Goal: Task Accomplishment & Management: Manage account settings

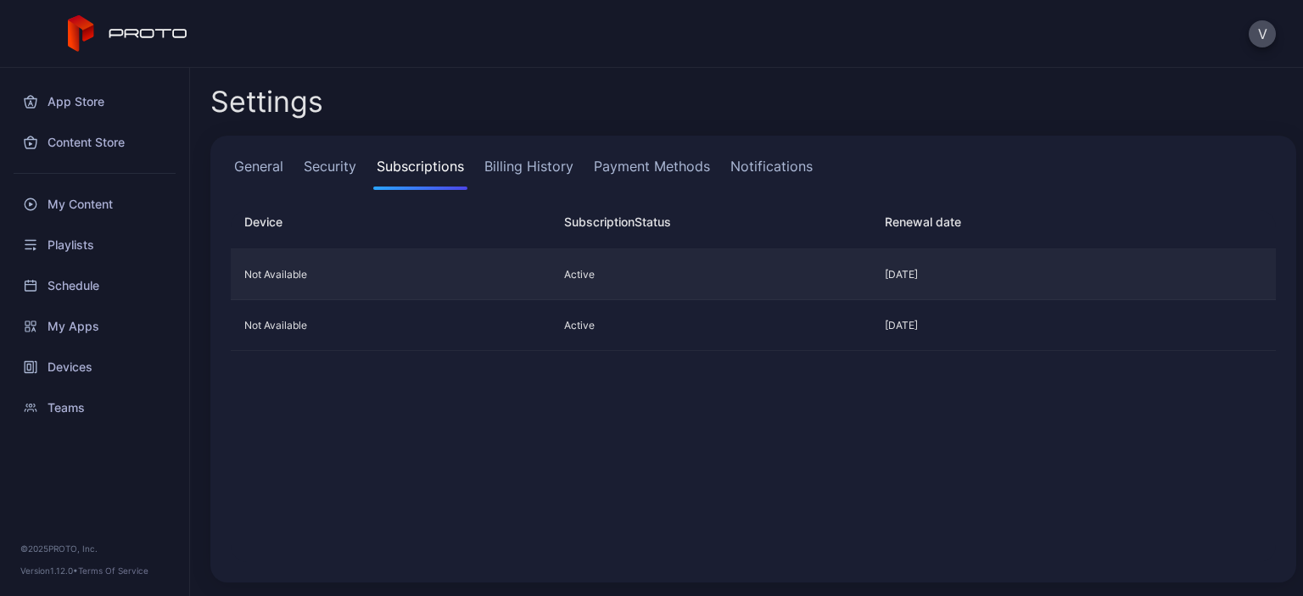
click at [388, 271] on div "Not Available" at bounding box center [384, 275] width 306 height 14
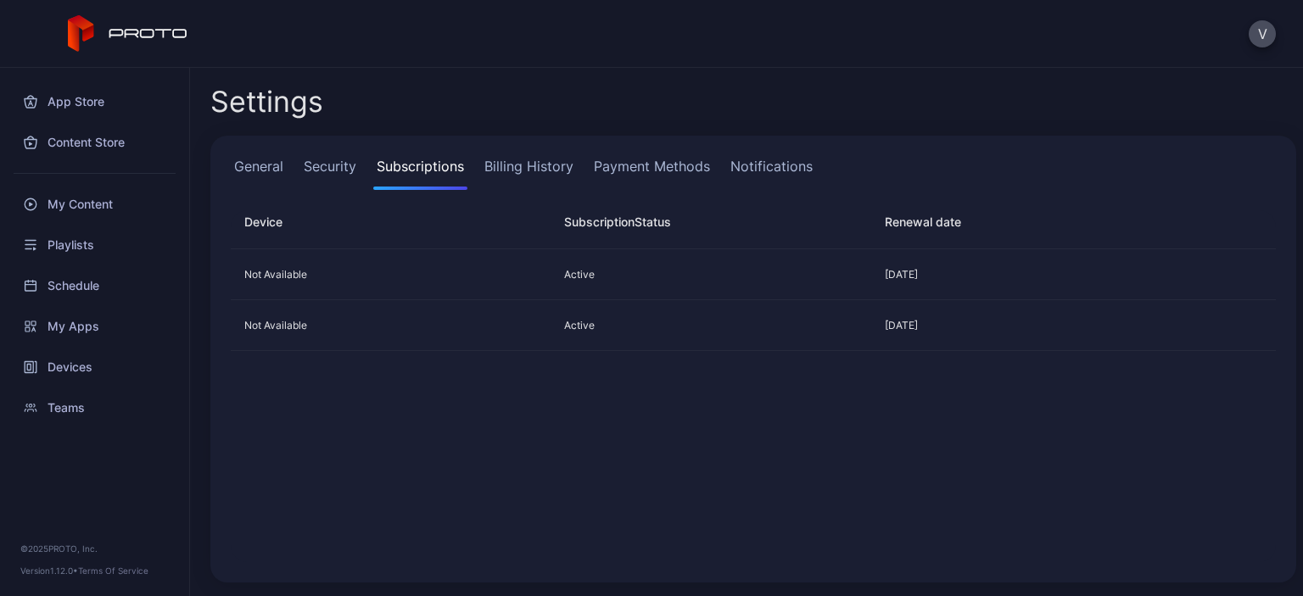
click at [566, 165] on link "Billing History" at bounding box center [529, 173] width 96 height 34
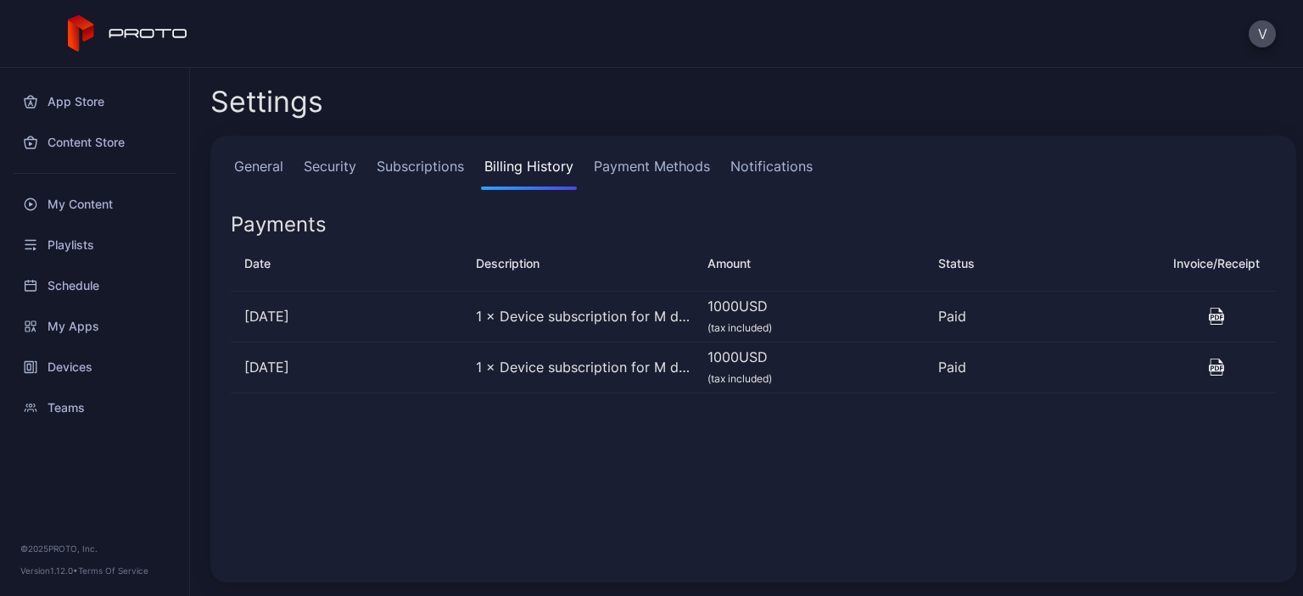
click at [1215, 318] on icon "button" at bounding box center [1216, 316] width 2 height 3
click at [682, 159] on link "Payment Methods" at bounding box center [651, 173] width 123 height 34
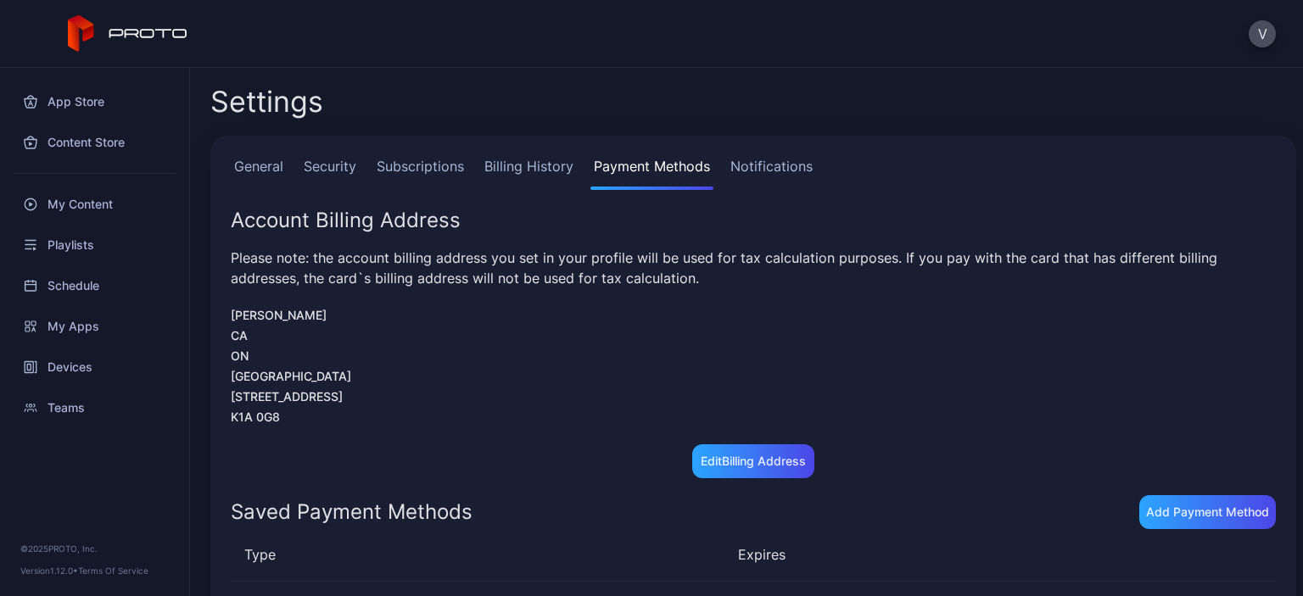
click at [802, 163] on link "Notifications" at bounding box center [771, 173] width 89 height 34
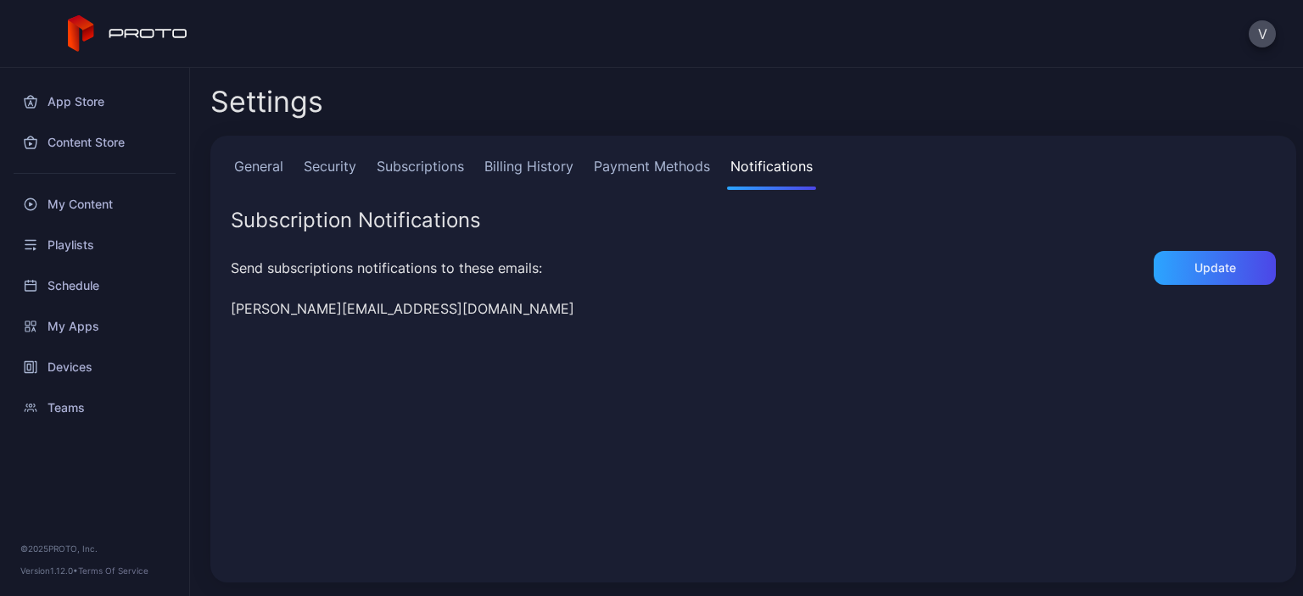
click at [610, 164] on link "Payment Methods" at bounding box center [651, 173] width 123 height 34
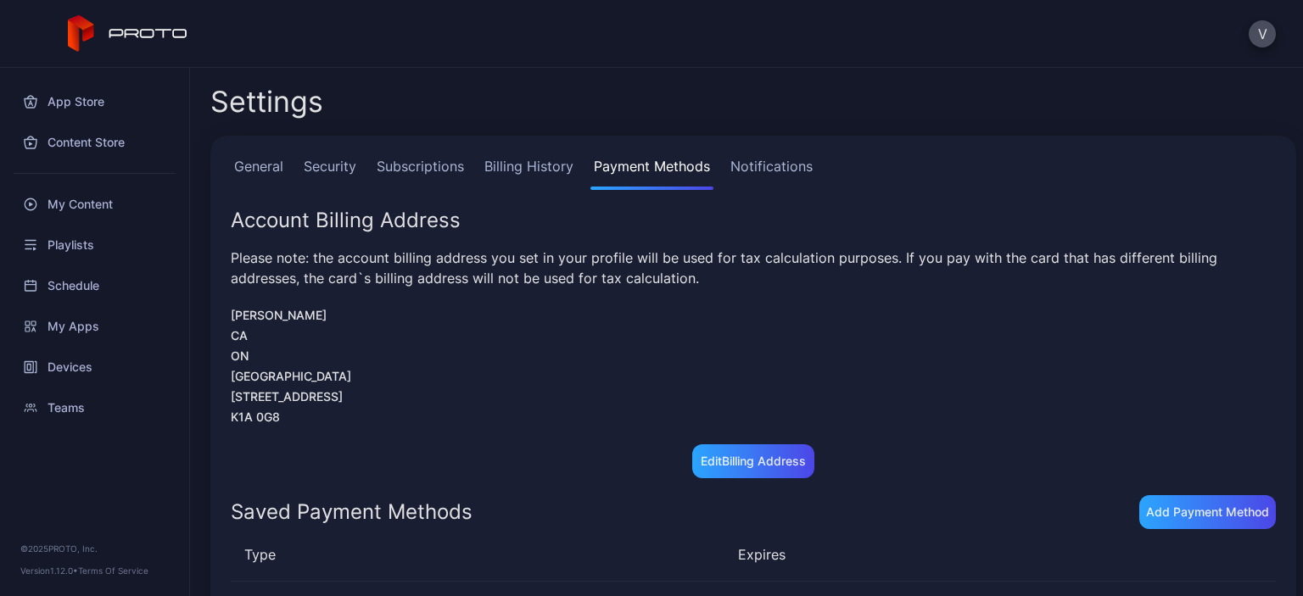
scroll to position [88, 0]
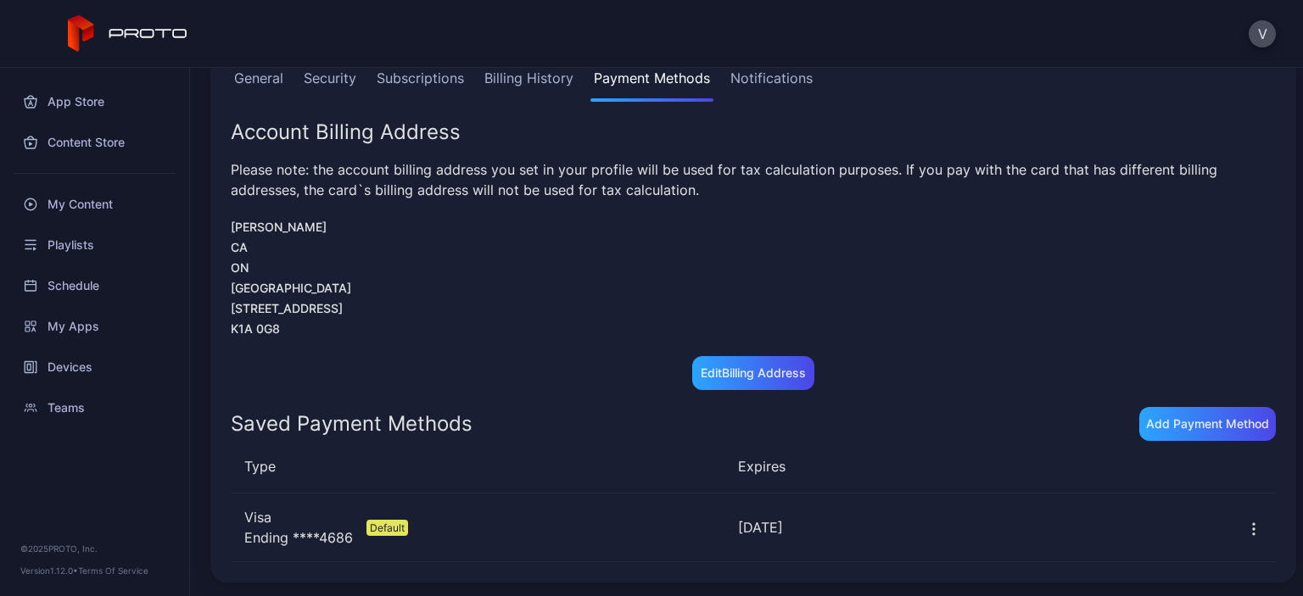
click at [546, 77] on link "Billing History" at bounding box center [529, 85] width 96 height 34
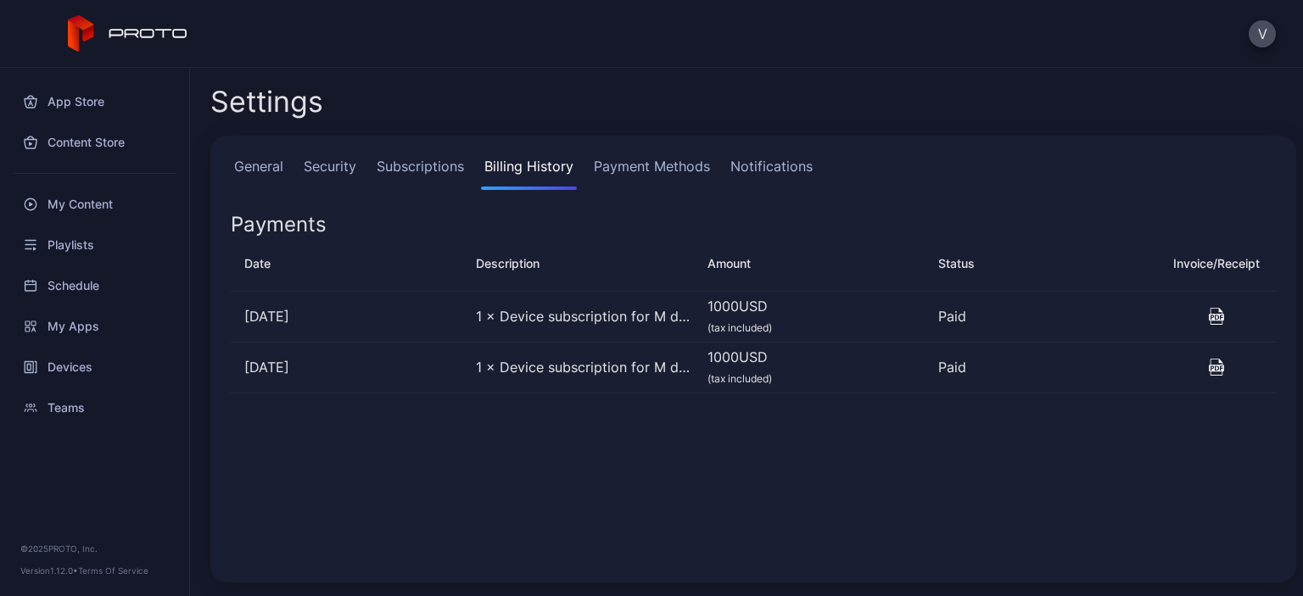
click at [404, 172] on link "Subscriptions" at bounding box center [420, 173] width 94 height 34
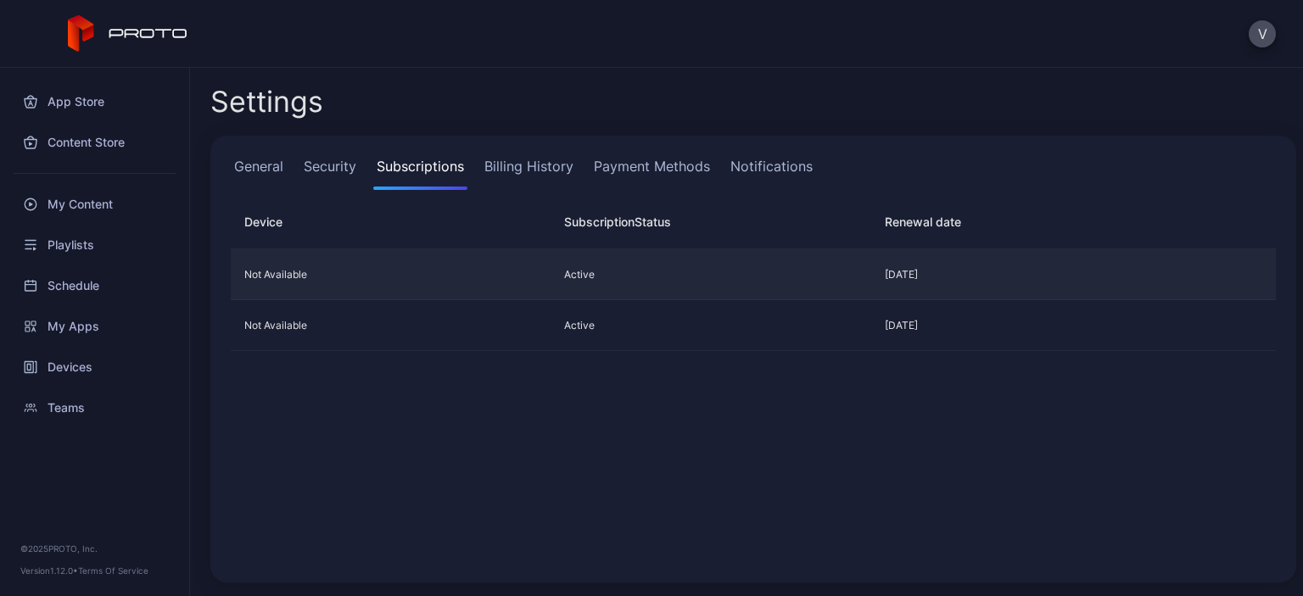
click at [276, 280] on div "Not Available" at bounding box center [384, 275] width 306 height 14
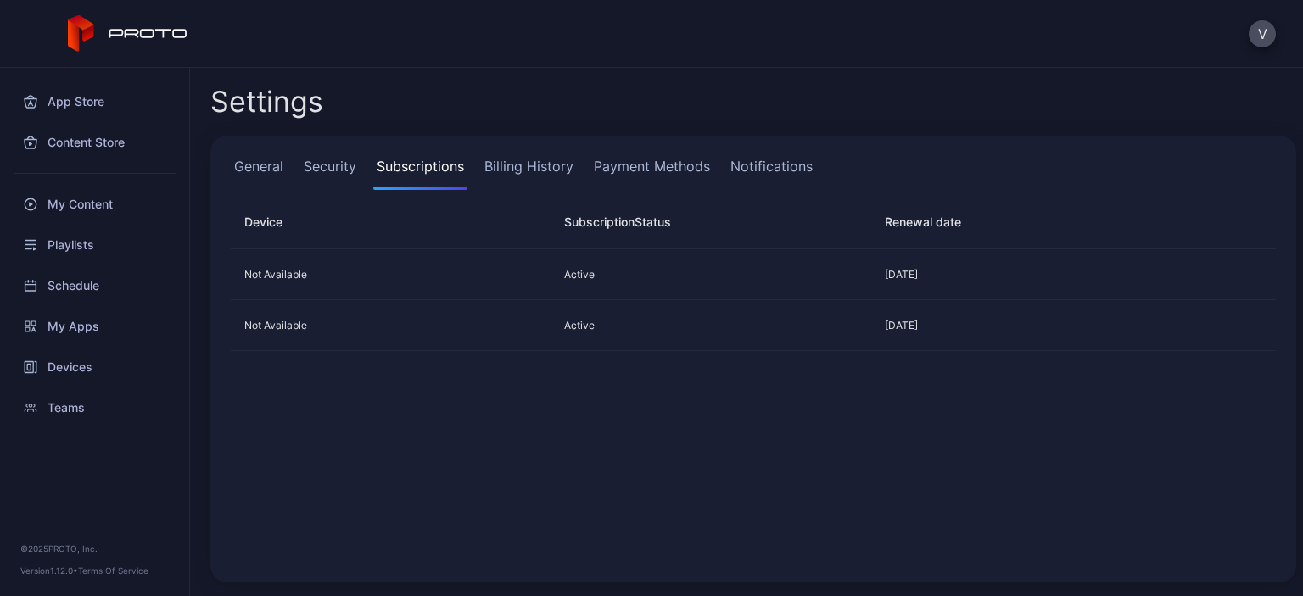
click at [319, 165] on link "Security" at bounding box center [329, 173] width 59 height 34
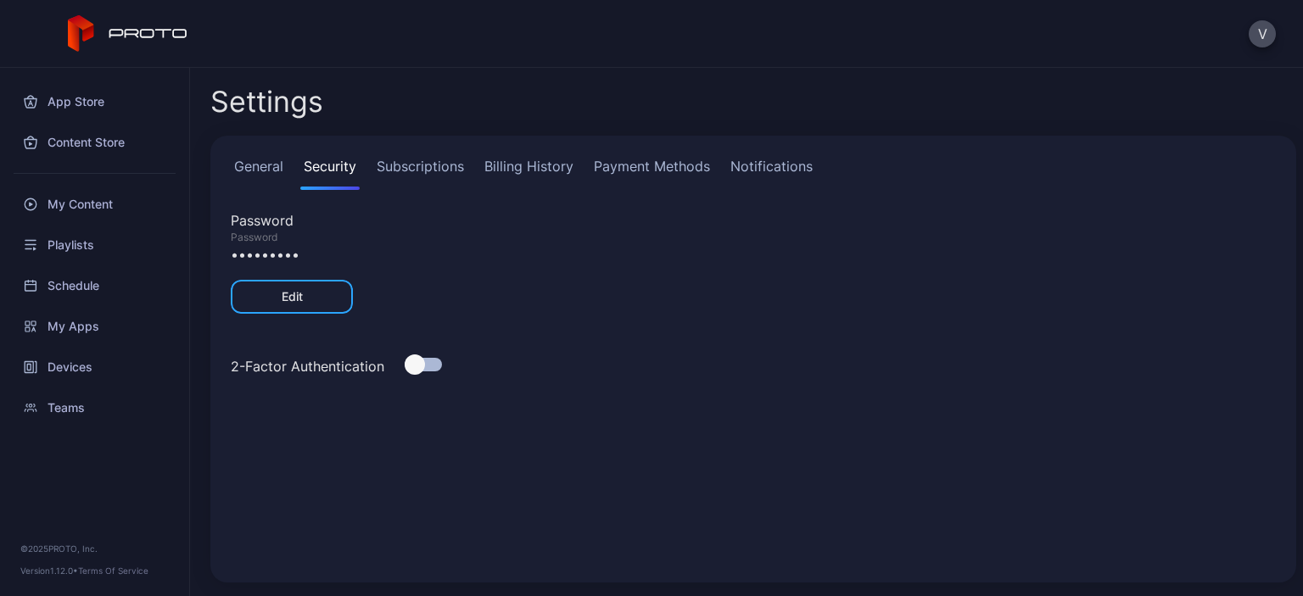
click at [632, 168] on link "Payment Methods" at bounding box center [651, 173] width 123 height 34
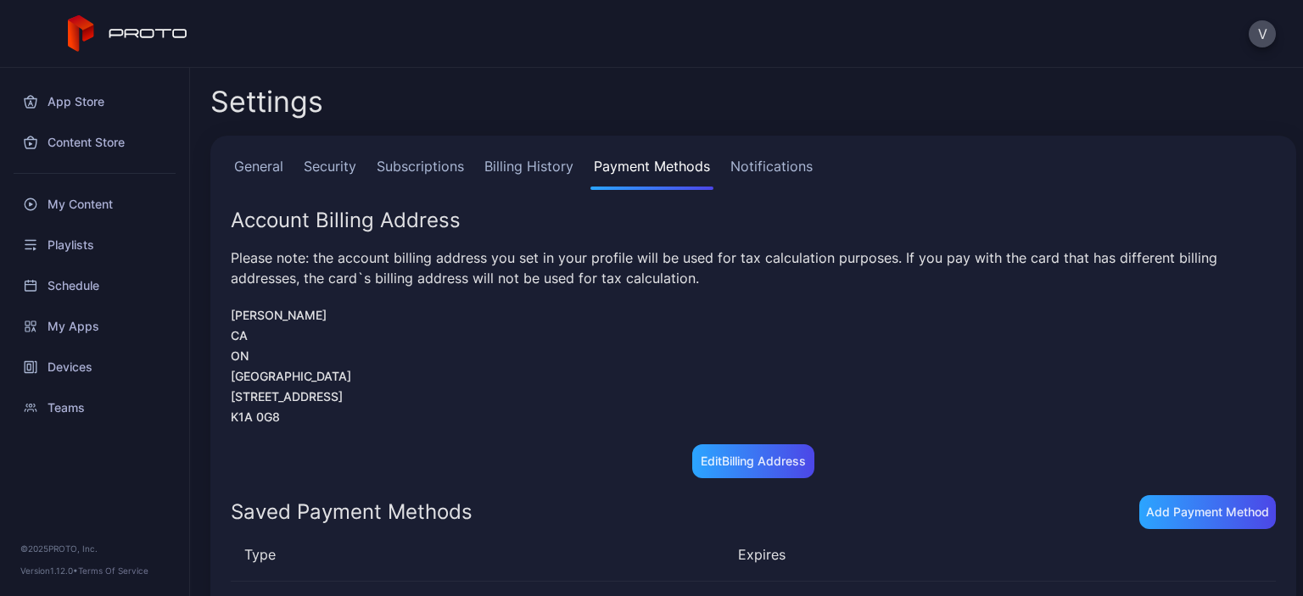
click at [785, 174] on link "Notifications" at bounding box center [771, 173] width 89 height 34
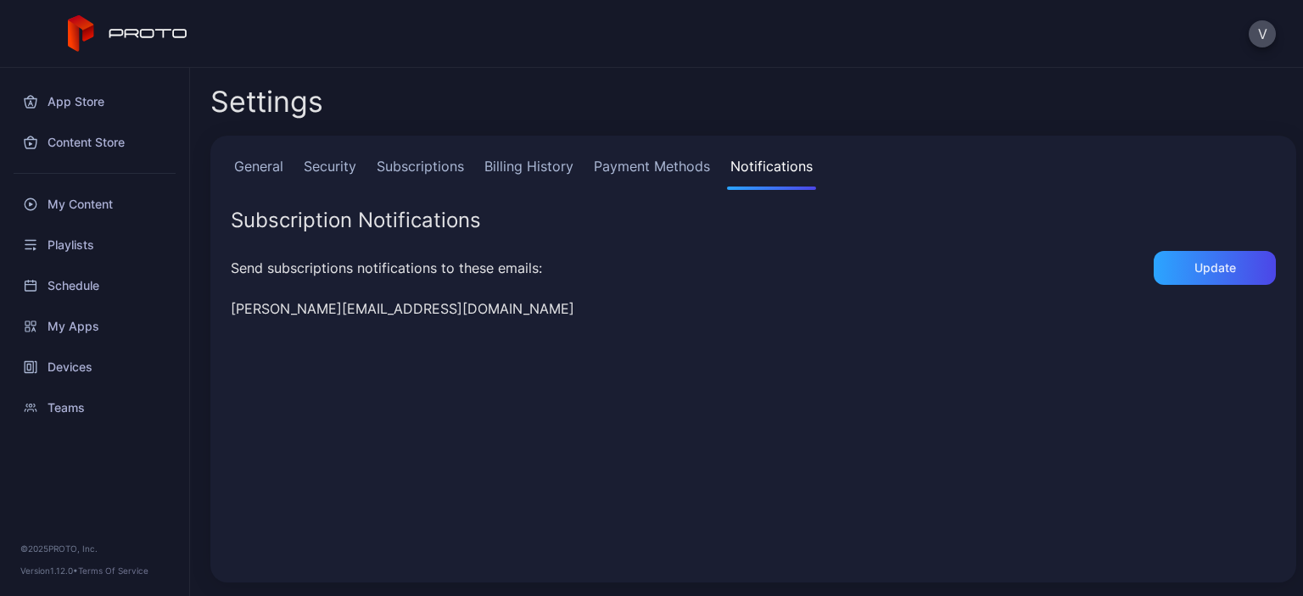
click at [332, 166] on link "Security" at bounding box center [329, 173] width 59 height 34
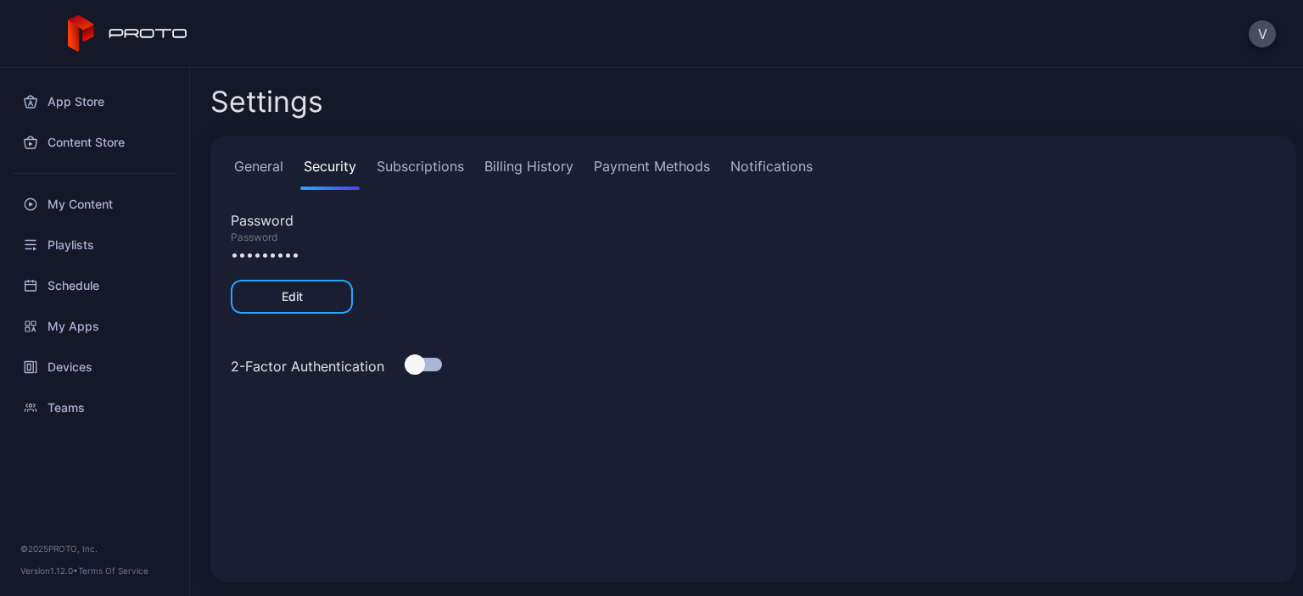
click at [271, 162] on link "General" at bounding box center [259, 173] width 56 height 34
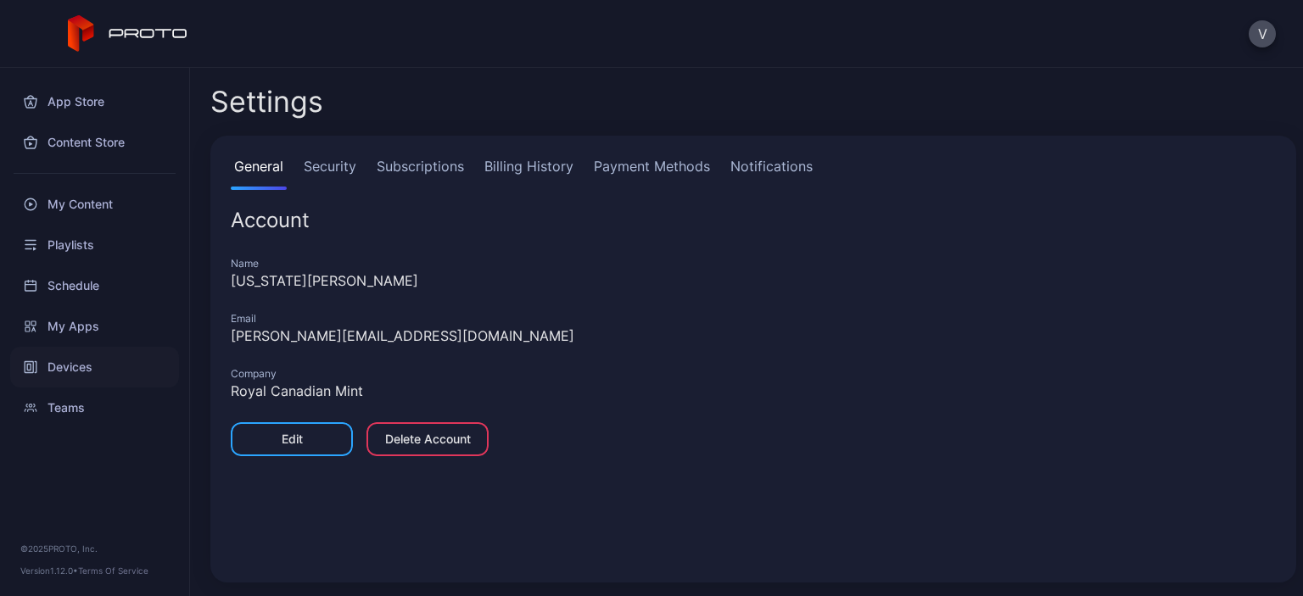
click at [81, 358] on div "Devices" at bounding box center [94, 367] width 169 height 41
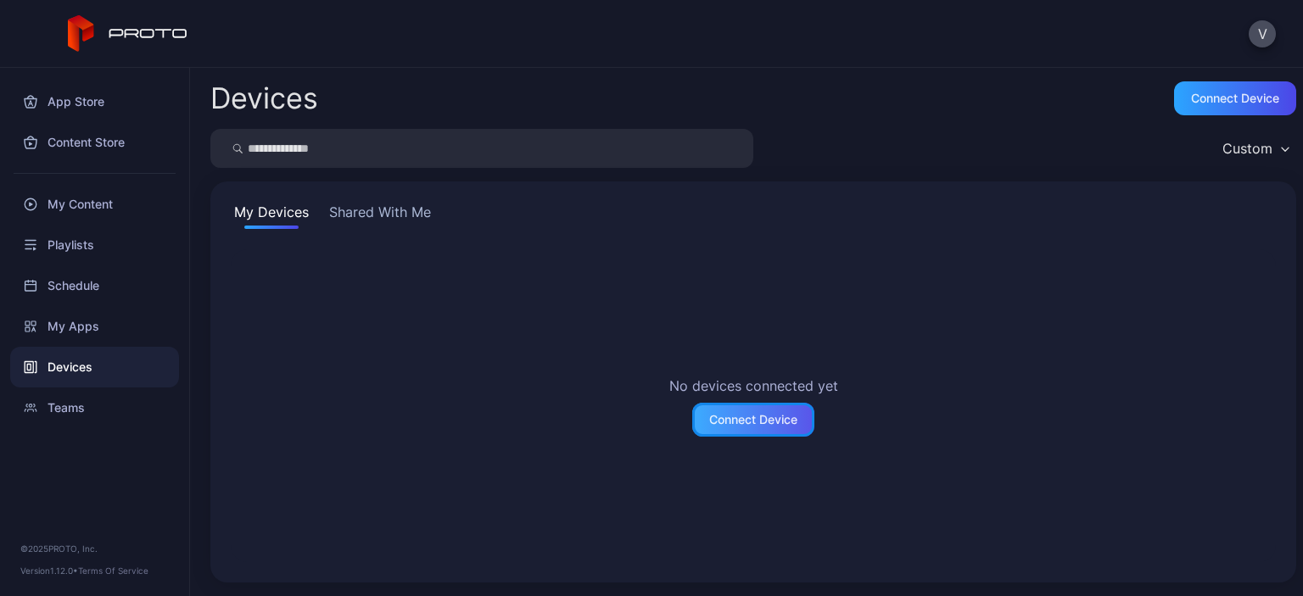
click at [727, 413] on div "Connect Device" at bounding box center [753, 420] width 88 height 14
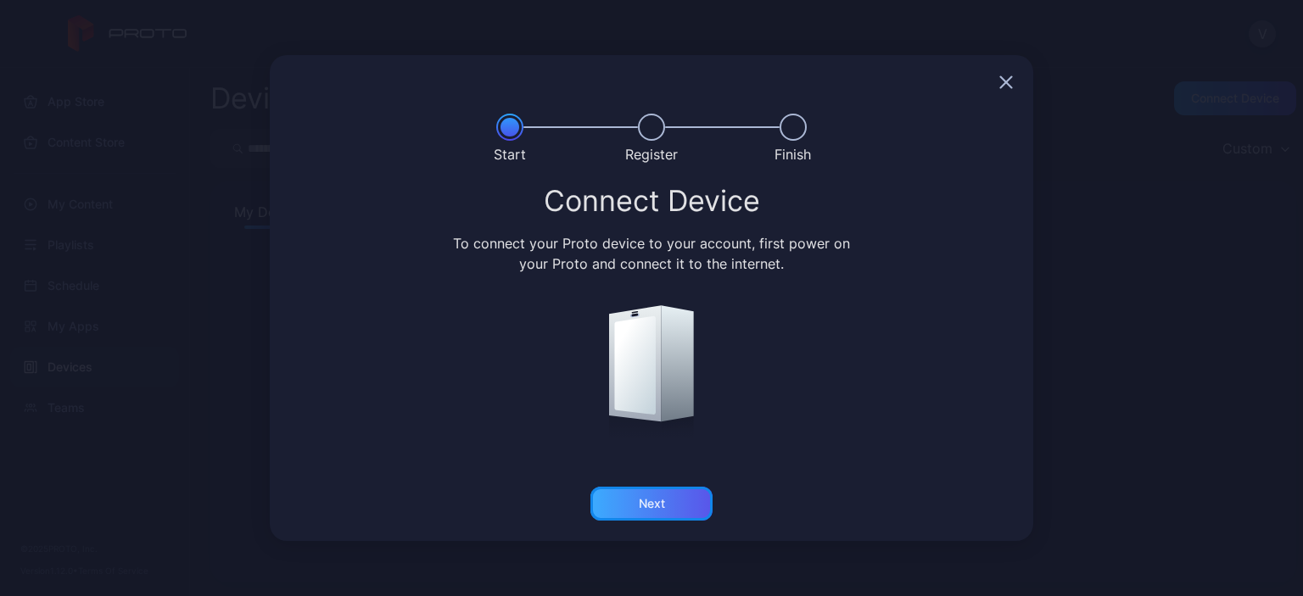
click at [679, 511] on div "Next" at bounding box center [651, 504] width 122 height 34
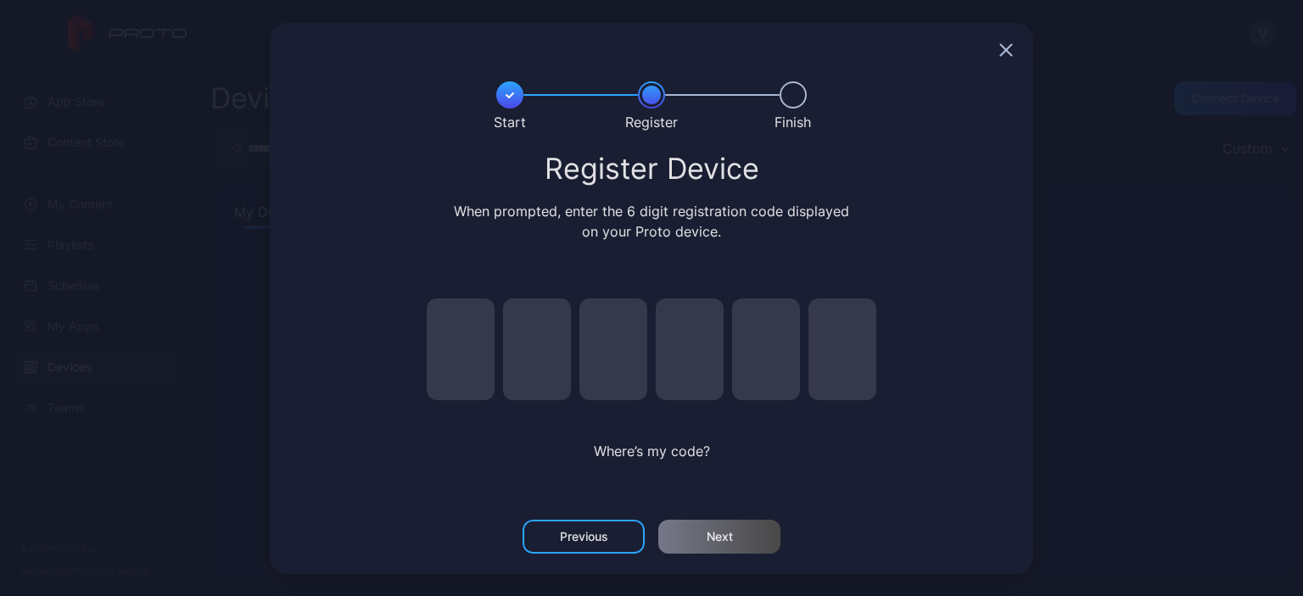
click at [678, 361] on input "pin code 4 of 6" at bounding box center [690, 350] width 68 height 102
click at [1007, 50] on icon "button" at bounding box center [1006, 50] width 14 height 14
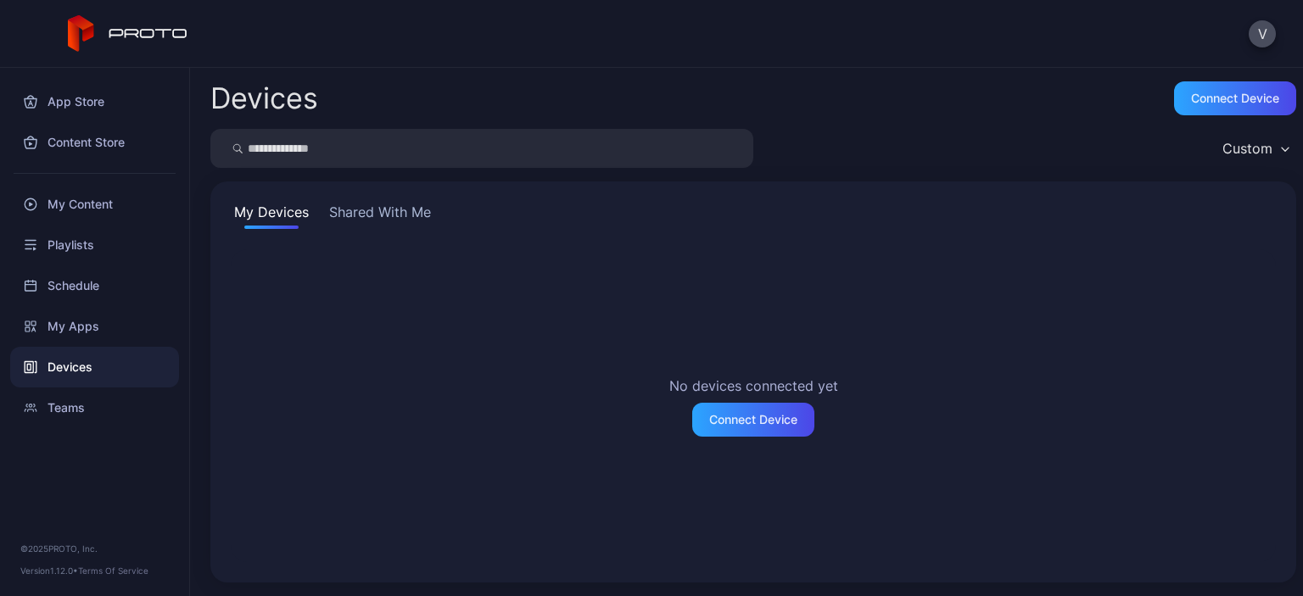
click at [1237, 156] on div "Custom" at bounding box center [1247, 148] width 50 height 17
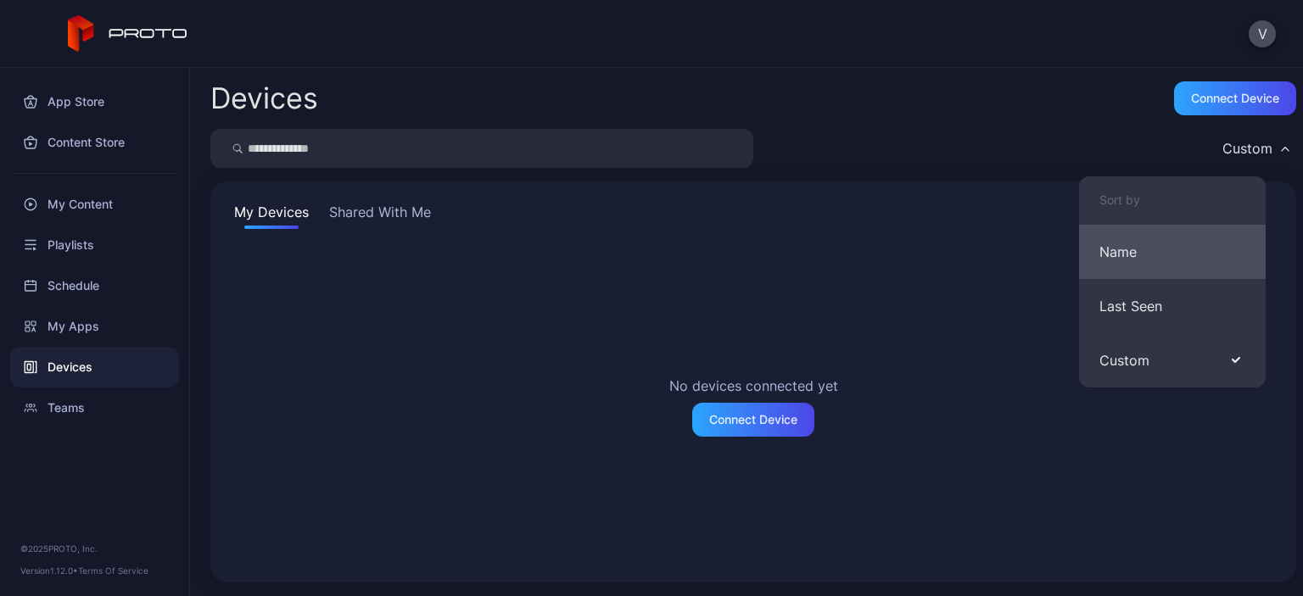
click at [1126, 260] on button "Name" at bounding box center [1172, 252] width 187 height 54
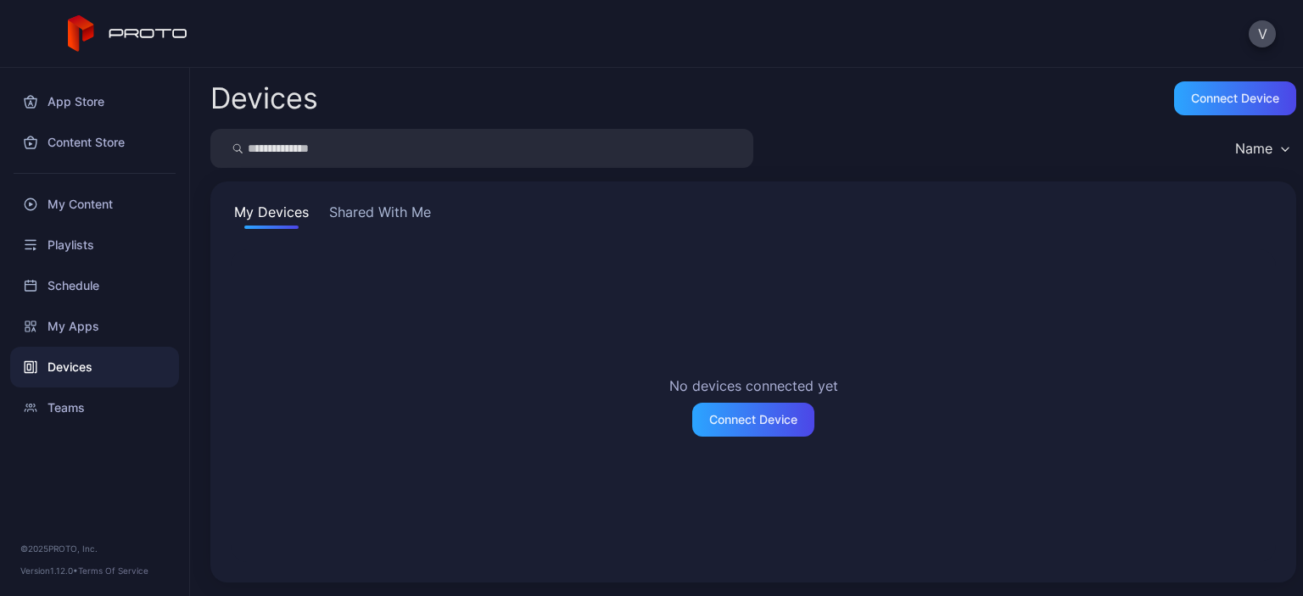
click at [1237, 157] on div "Name" at bounding box center [1261, 148] width 70 height 25
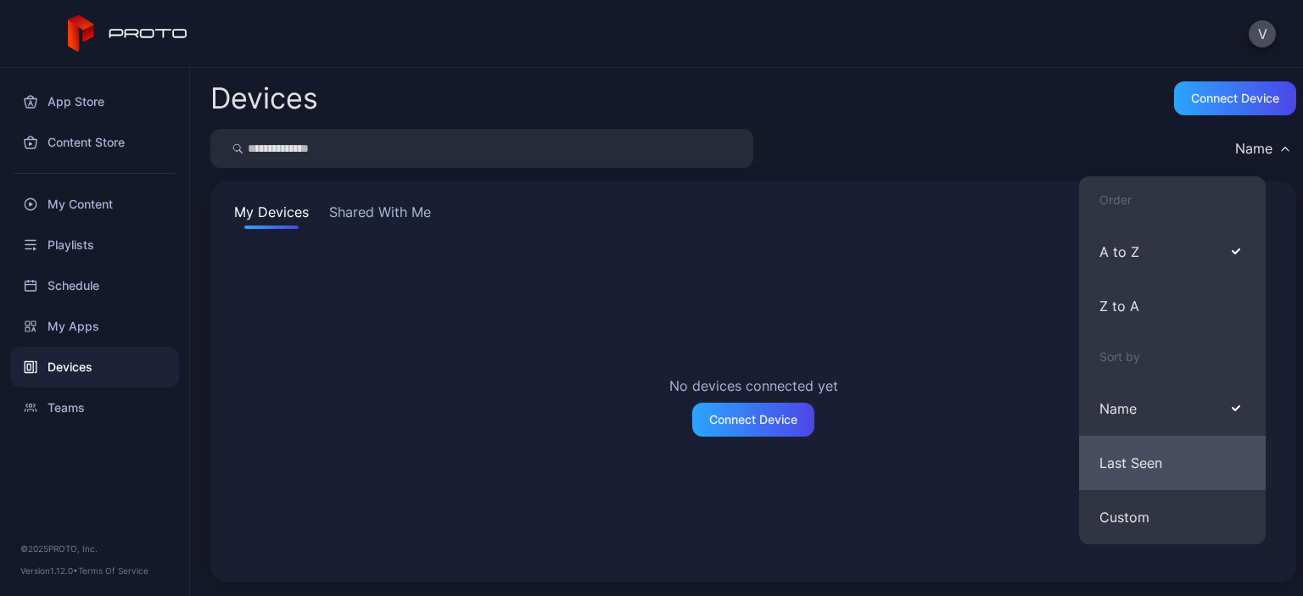
click at [1153, 464] on button "Last Seen" at bounding box center [1172, 463] width 187 height 54
